Goal: Go to known website: Go to known website

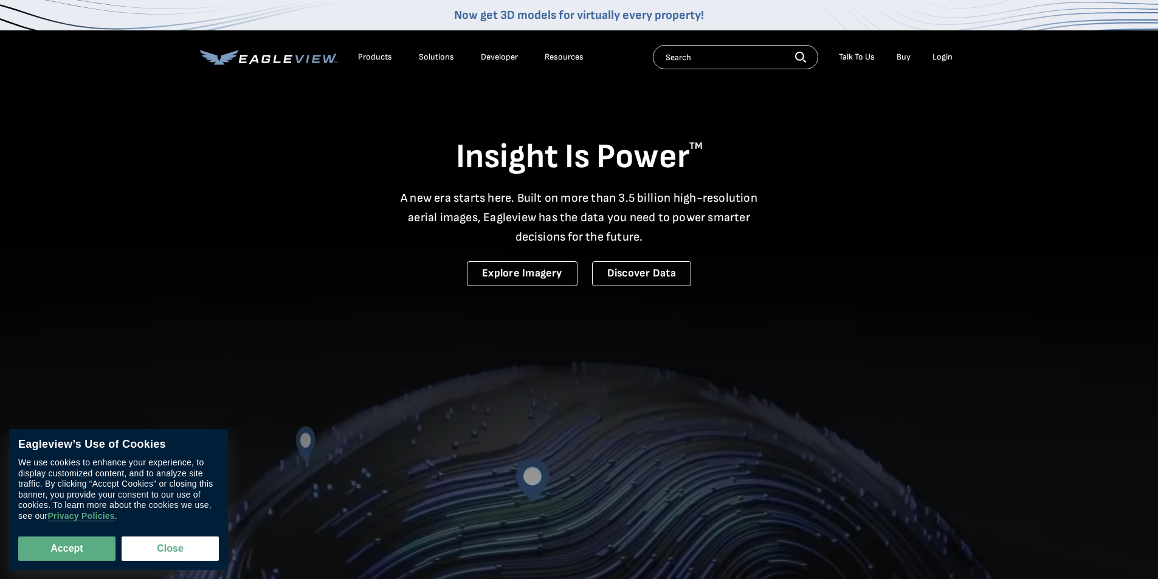
click at [948, 60] on div "Login" at bounding box center [943, 57] width 20 height 11
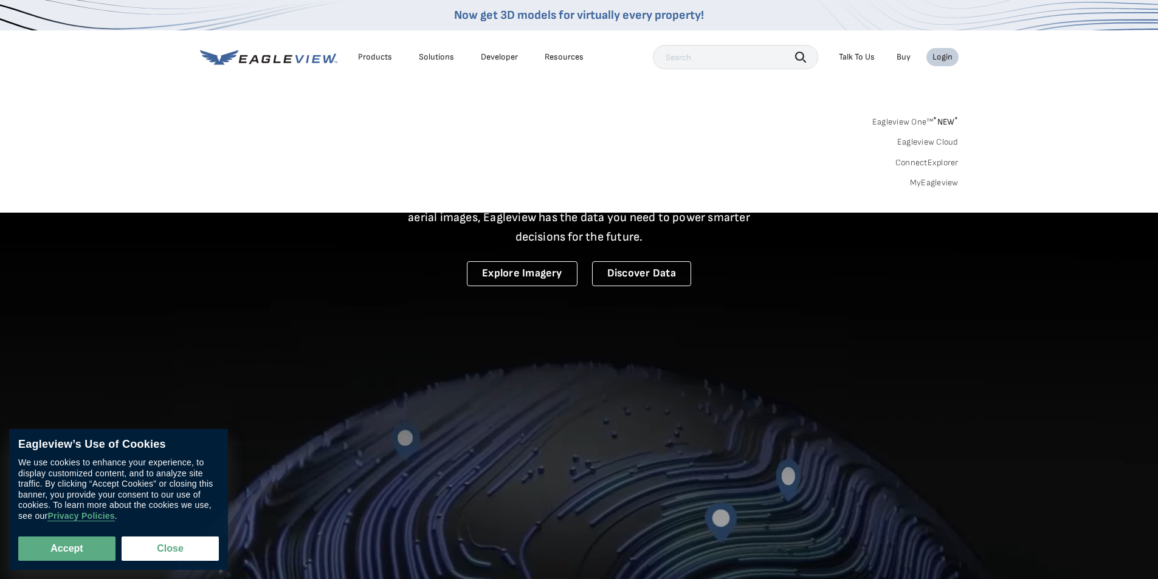
click at [937, 181] on link "MyEagleview" at bounding box center [934, 183] width 49 height 11
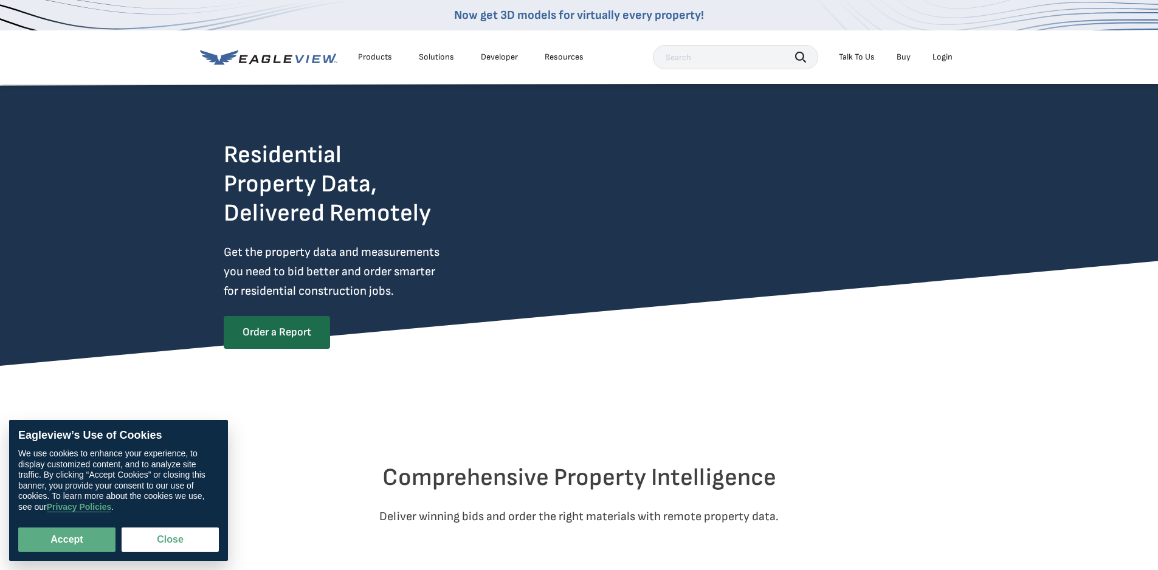
click at [932, 58] on li "Login" at bounding box center [943, 57] width 32 height 18
click at [935, 57] on div "Login" at bounding box center [943, 57] width 20 height 11
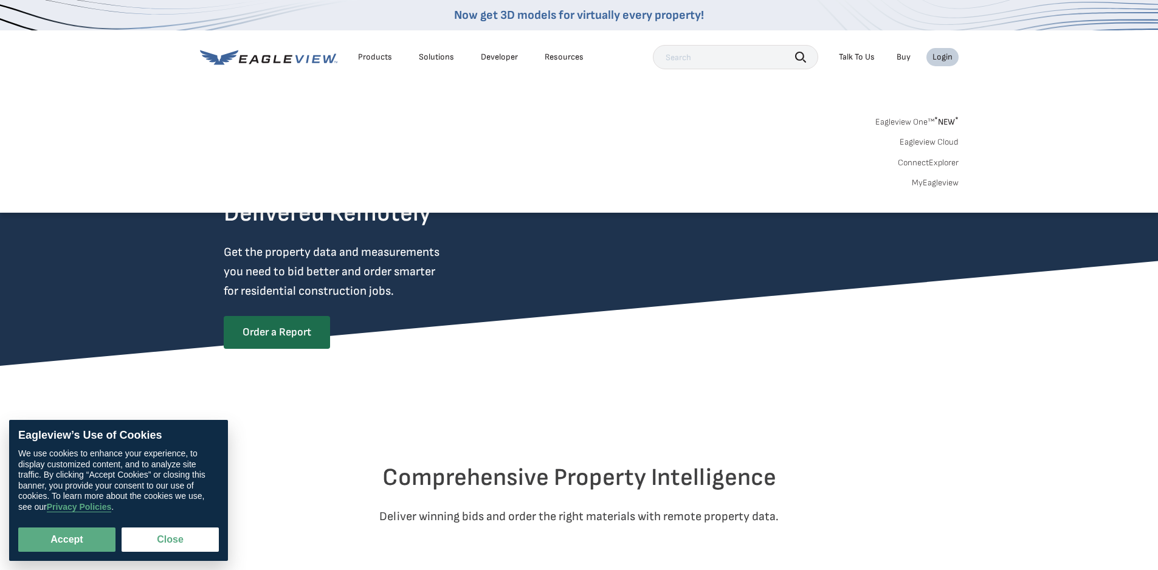
click at [933, 181] on link "MyEagleview" at bounding box center [935, 183] width 47 height 11
